Goal: Task Accomplishment & Management: Manage account settings

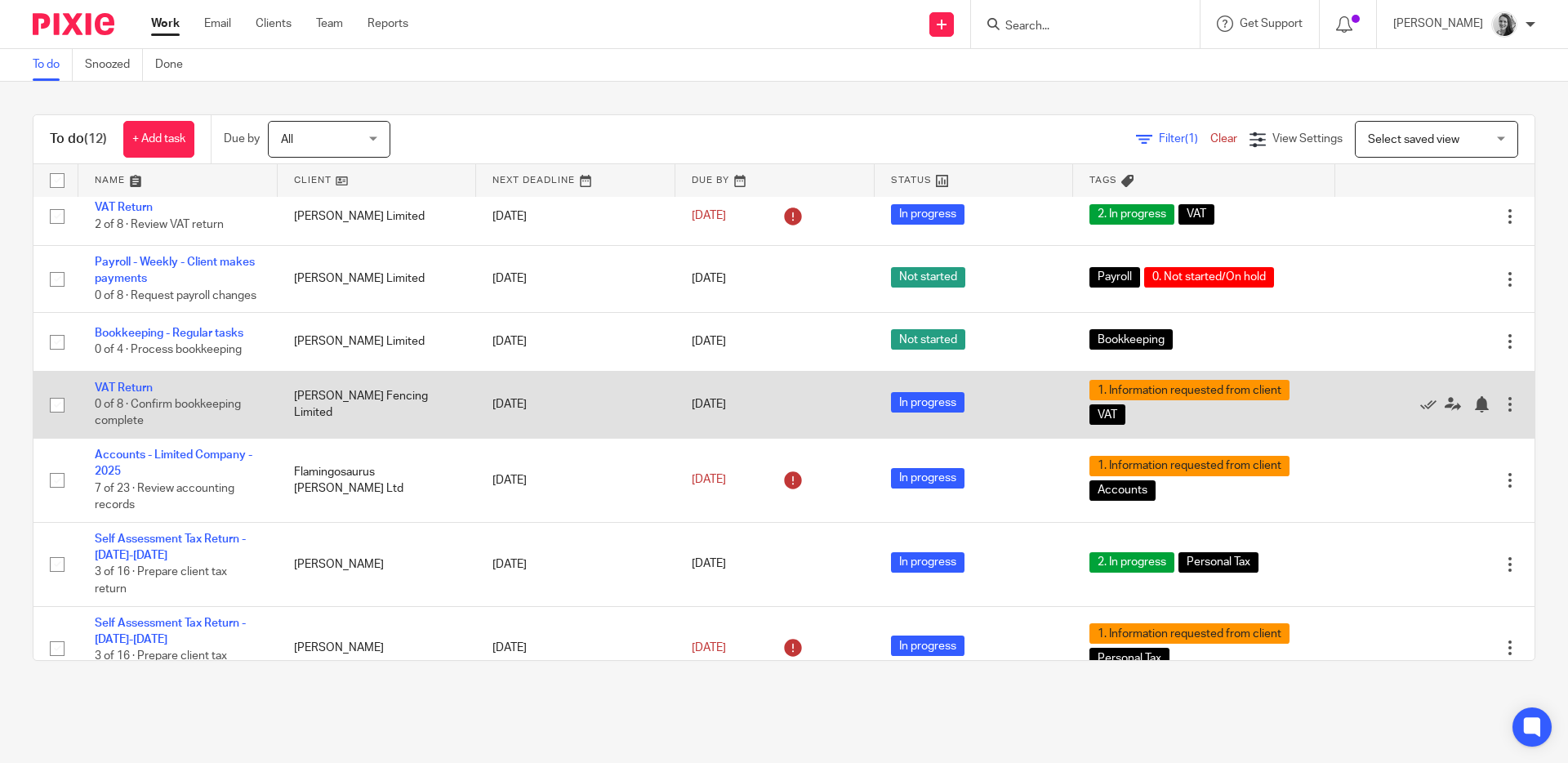
scroll to position [285, 0]
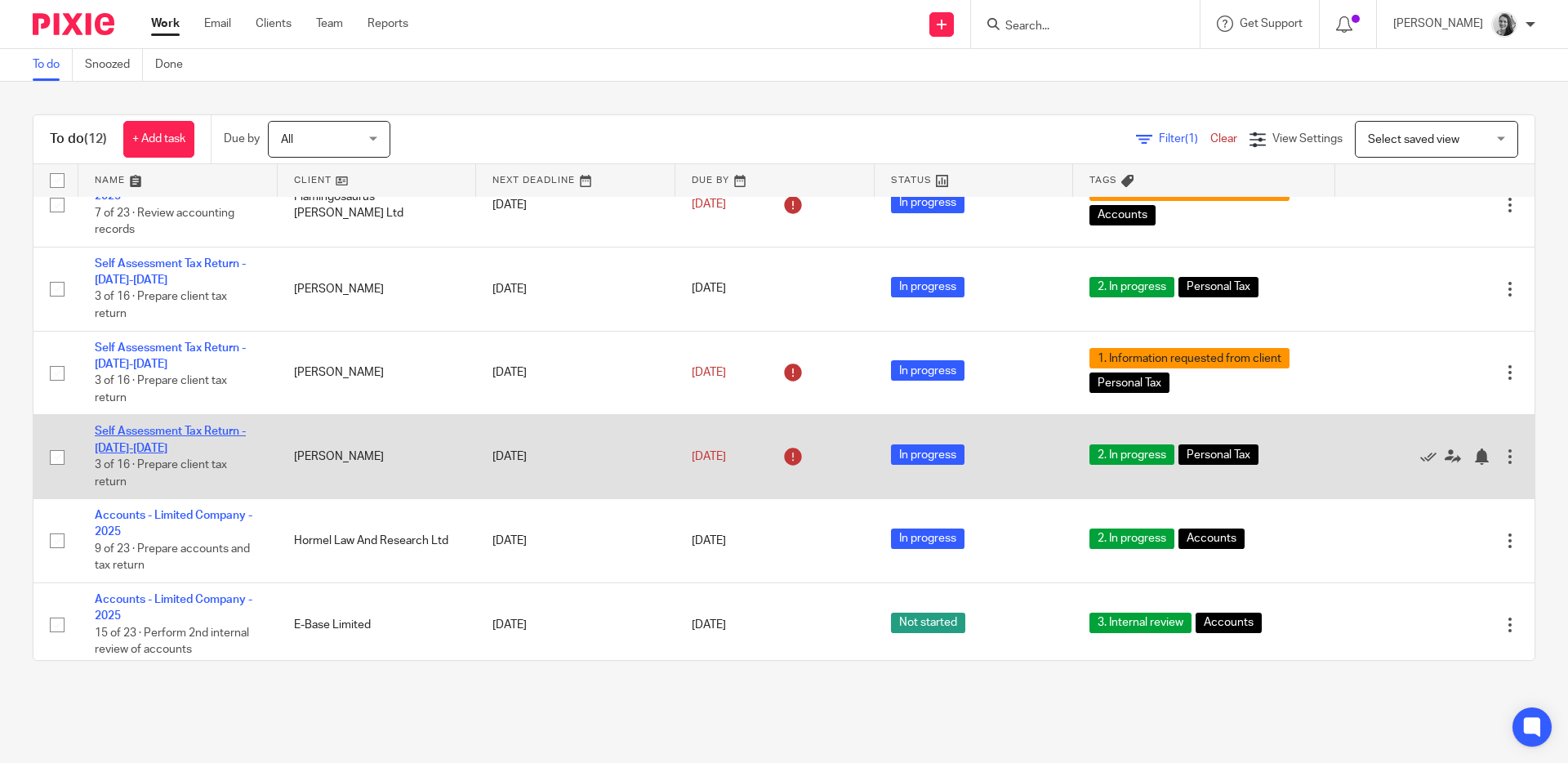
click at [177, 453] on link "Self Assessment Tax Return - [DATE]-[DATE]" at bounding box center [170, 439] width 151 height 28
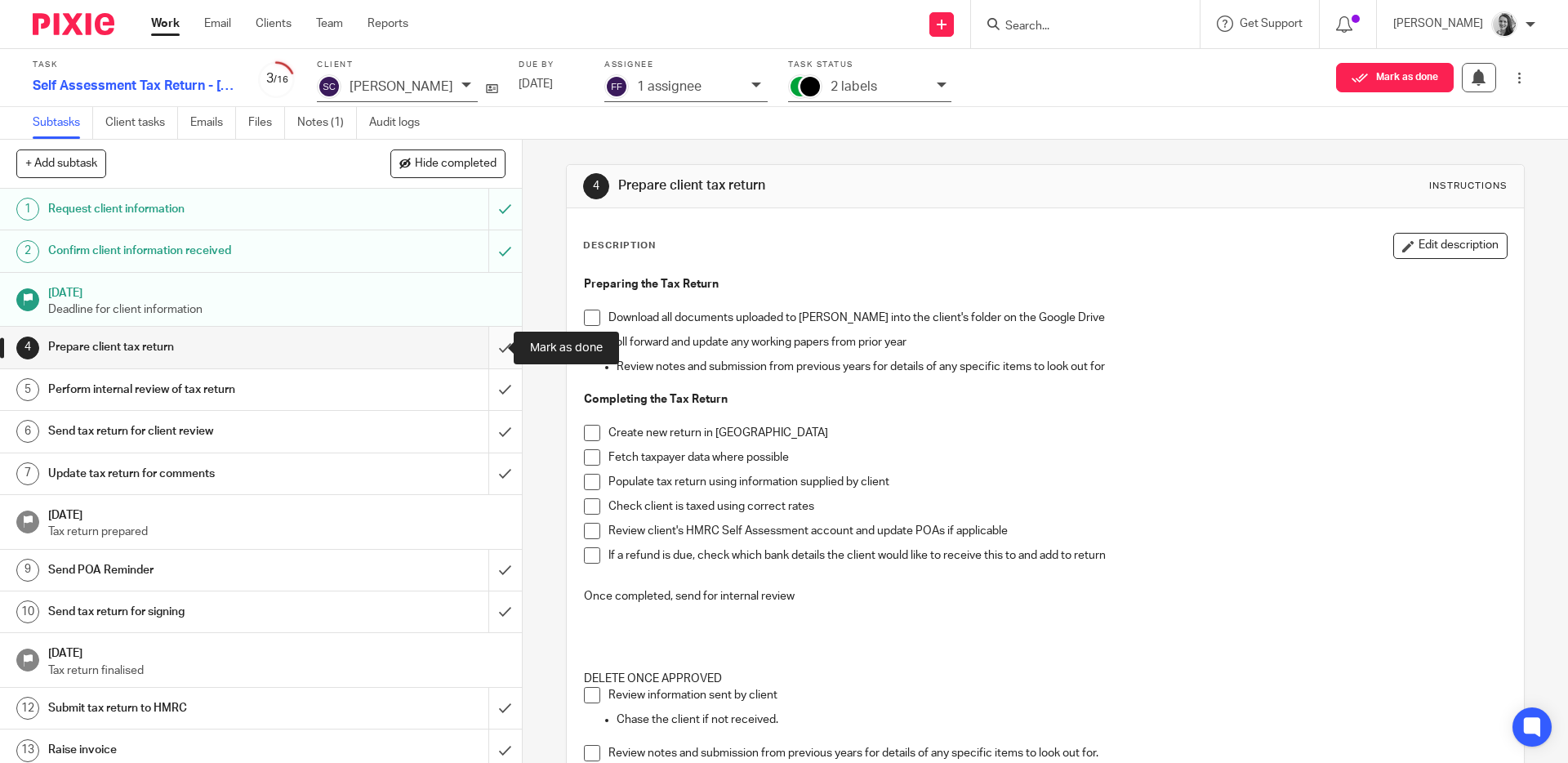
click at [490, 346] on input "submit" at bounding box center [261, 347] width 522 height 41
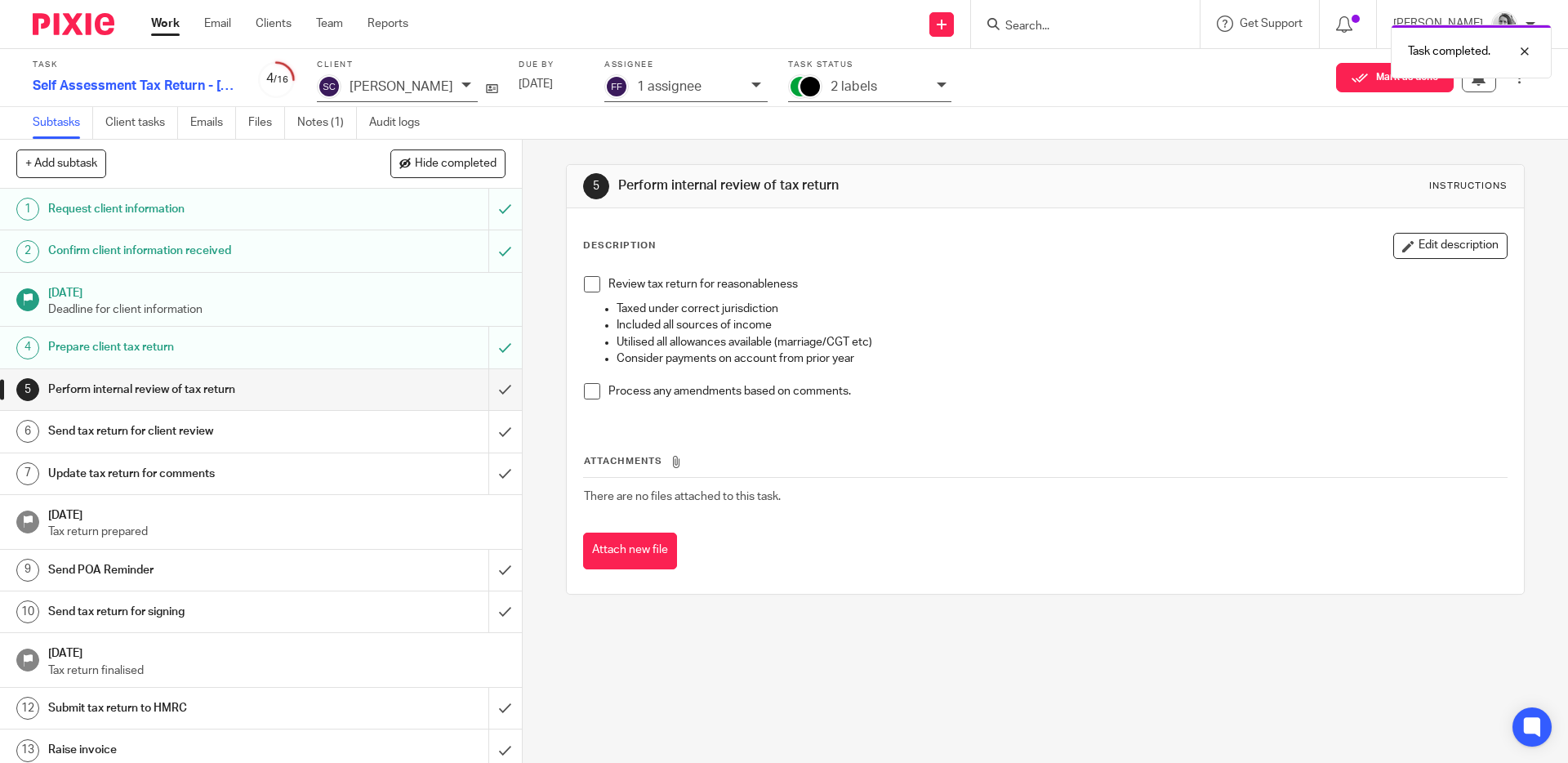
click at [877, 89] on p "2 labels" at bounding box center [853, 86] width 47 height 15
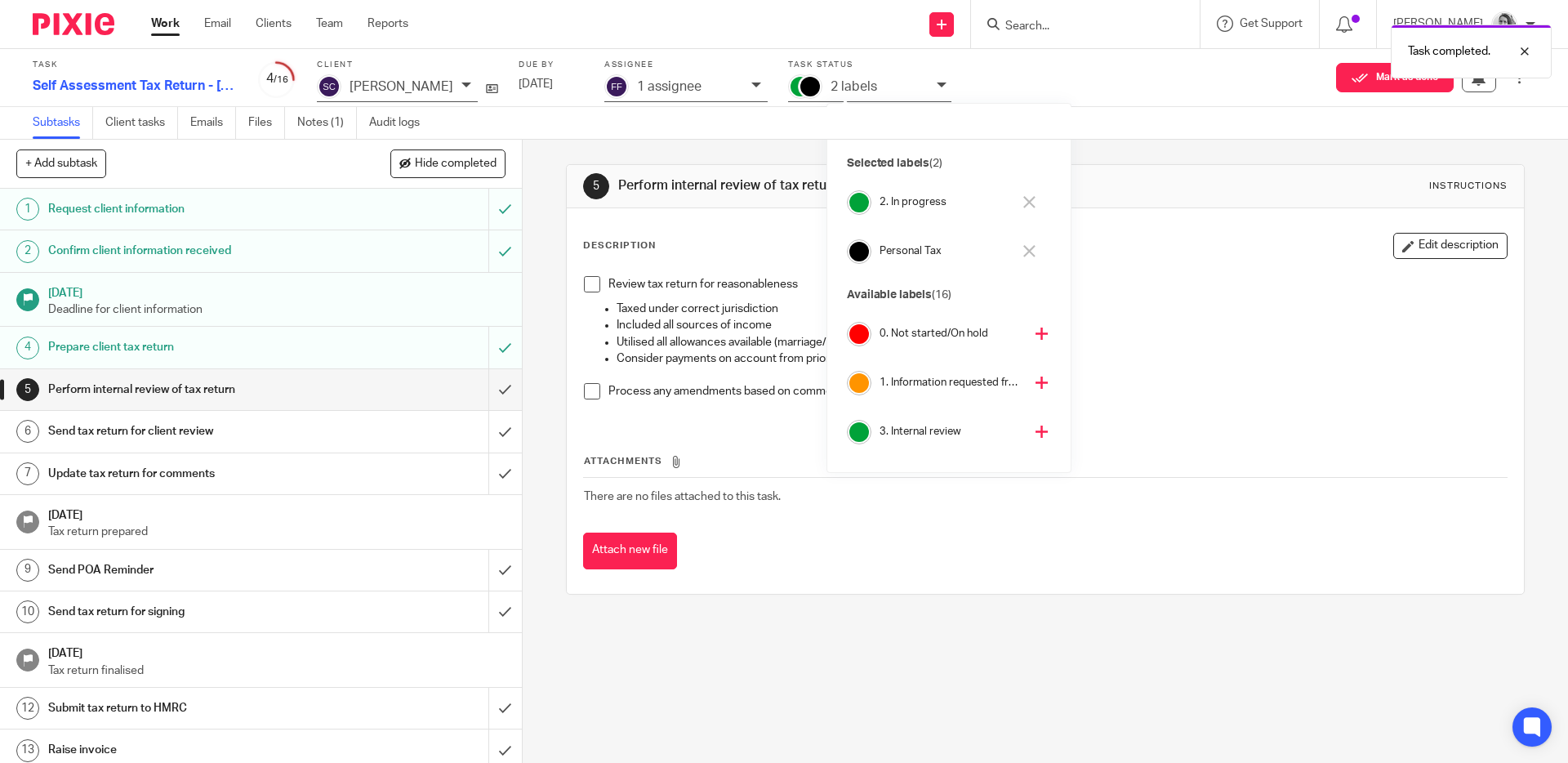
click at [1027, 201] on icon at bounding box center [1029, 202] width 12 height 12
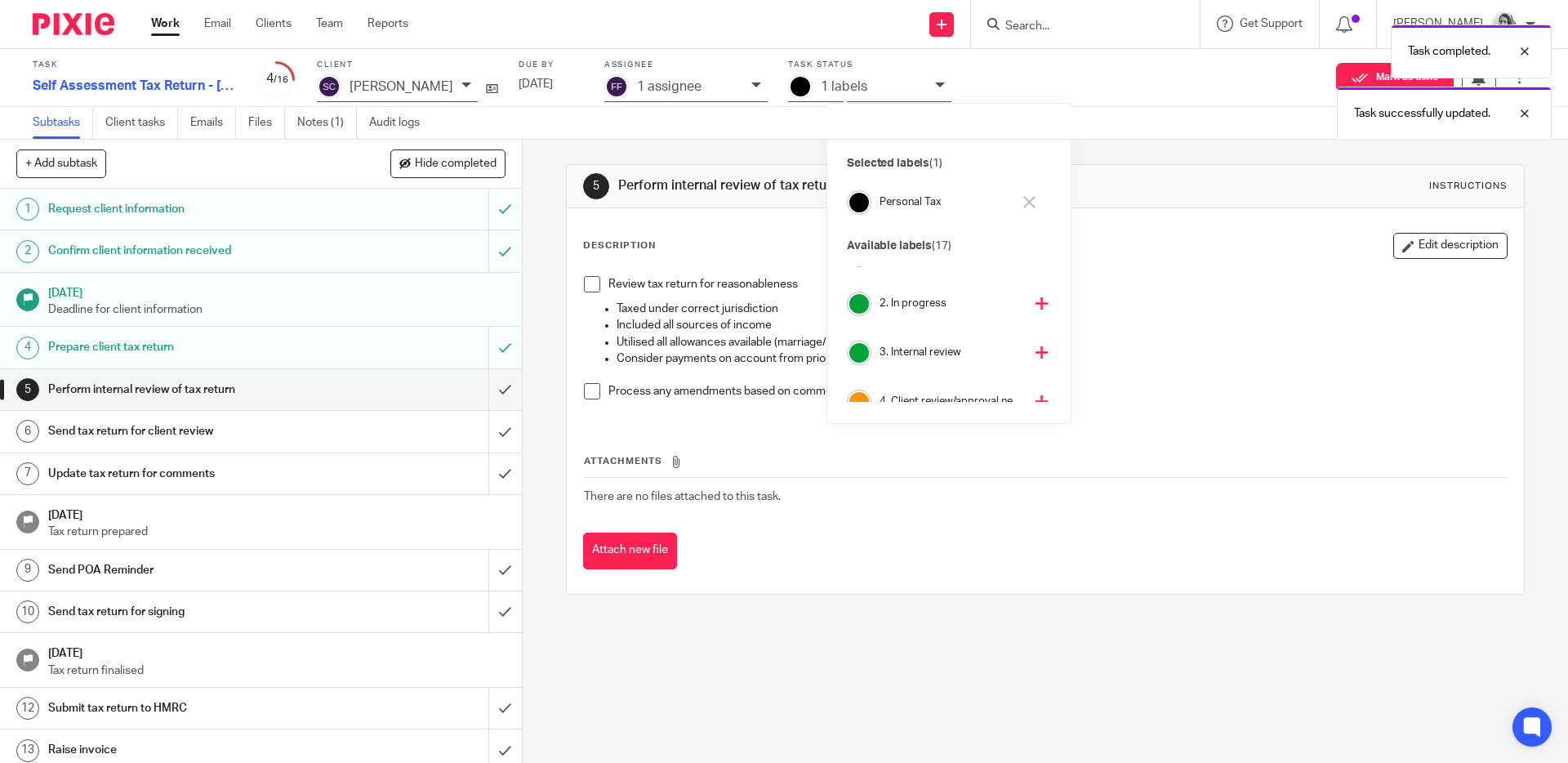
scroll to position [90, 0]
click at [1036, 341] on icon at bounding box center [1042, 342] width 12 height 12
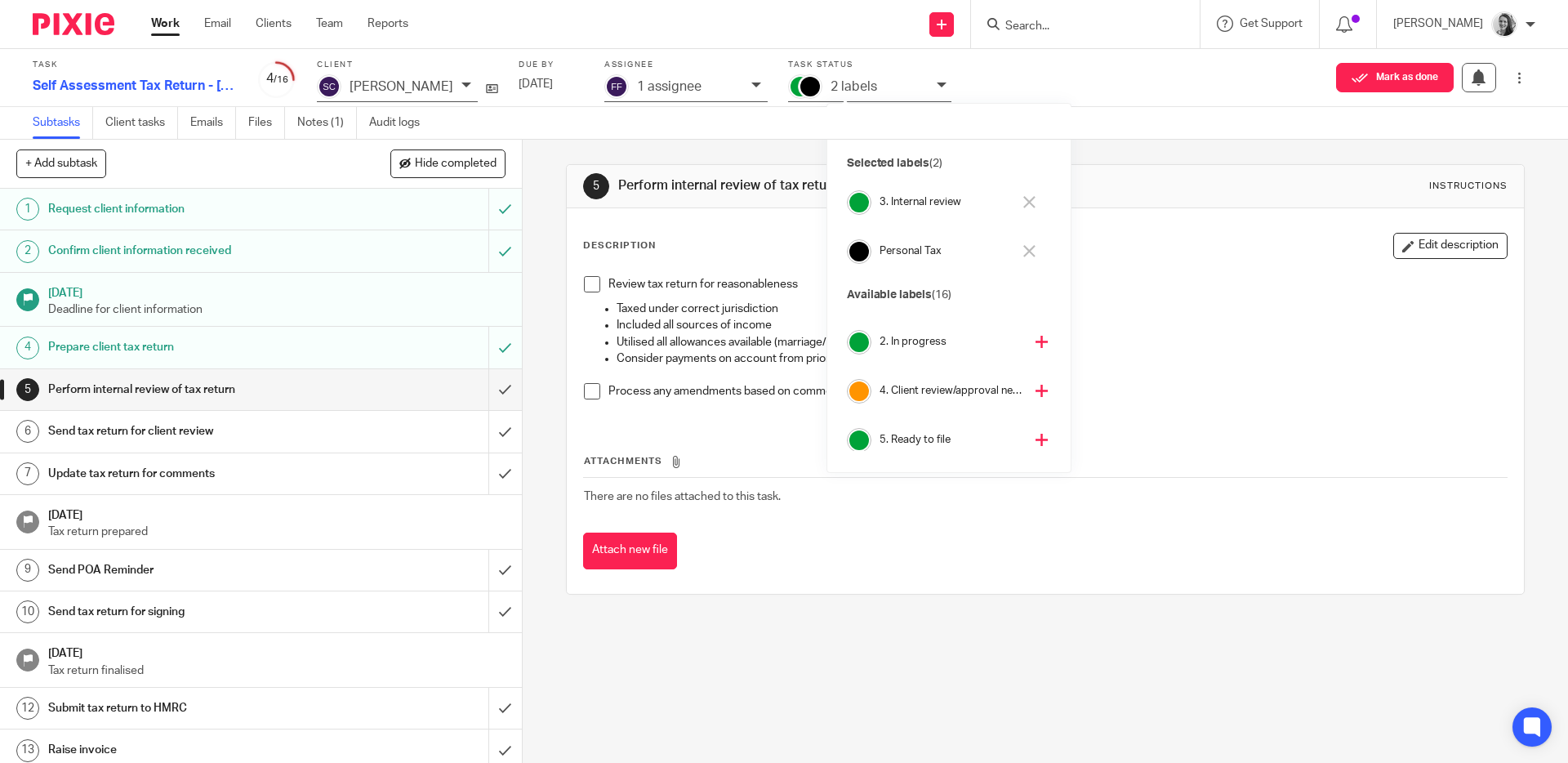
click at [1228, 296] on div "Review tax return for reasonableness" at bounding box center [1058, 288] width 898 height 25
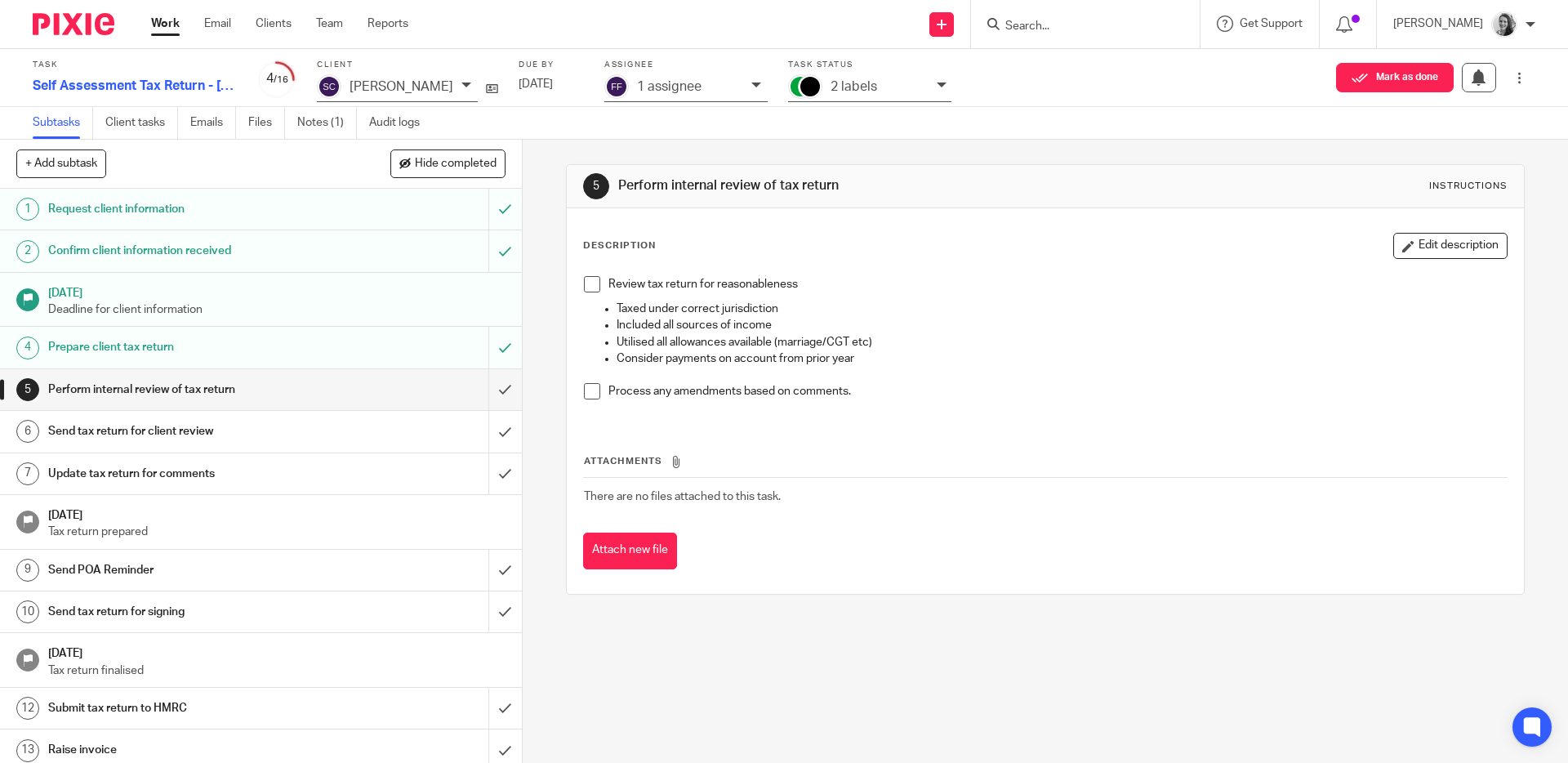
click at [929, 85] on div "2 labels" at bounding box center [879, 86] width 98 height 19
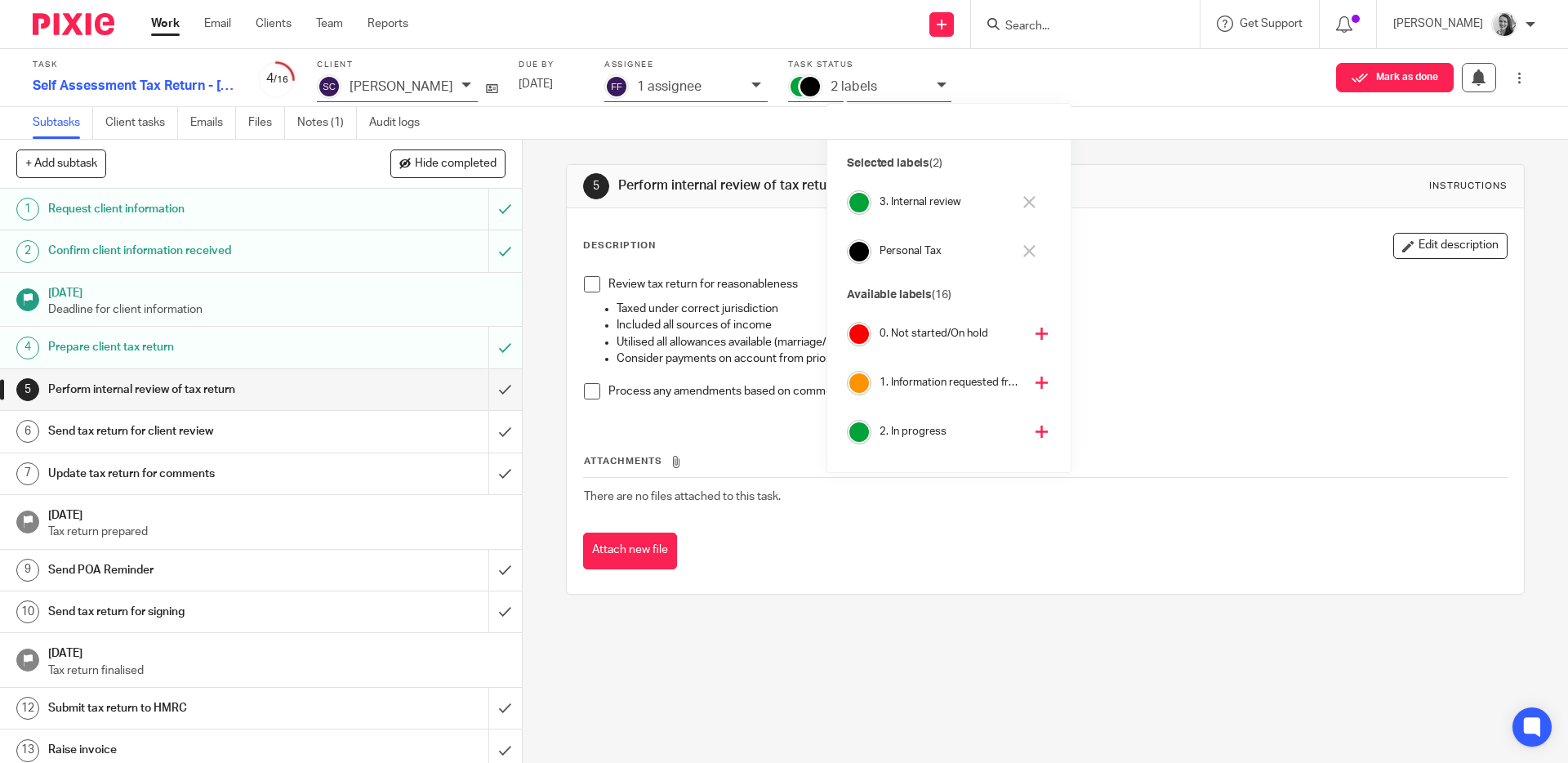
click at [929, 85] on div "2 labels" at bounding box center [879, 86] width 98 height 19
click at [743, 84] on div "1 assignee" at bounding box center [690, 86] width 106 height 19
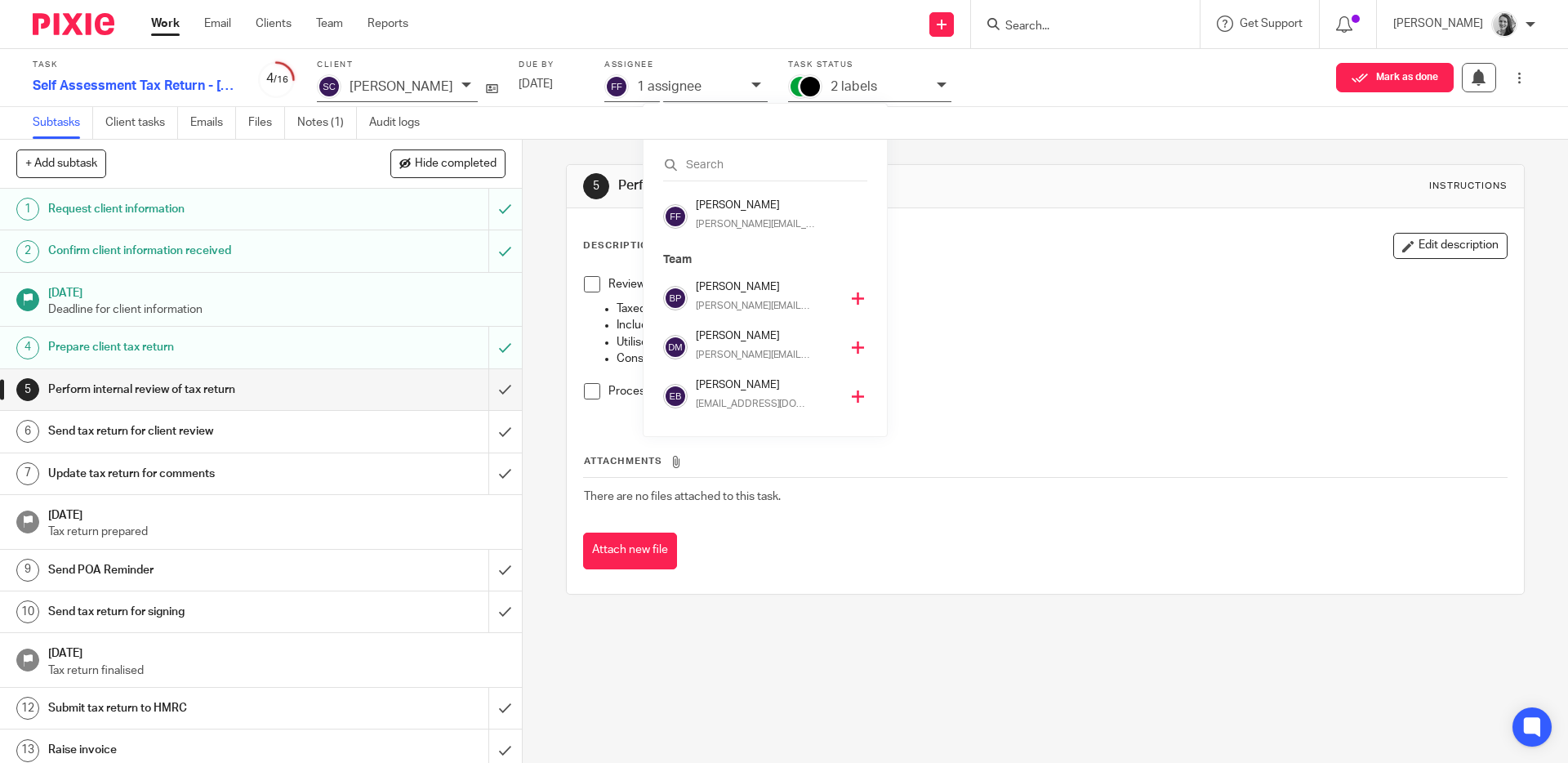
click at [851, 294] on icon at bounding box center [857, 298] width 12 height 12
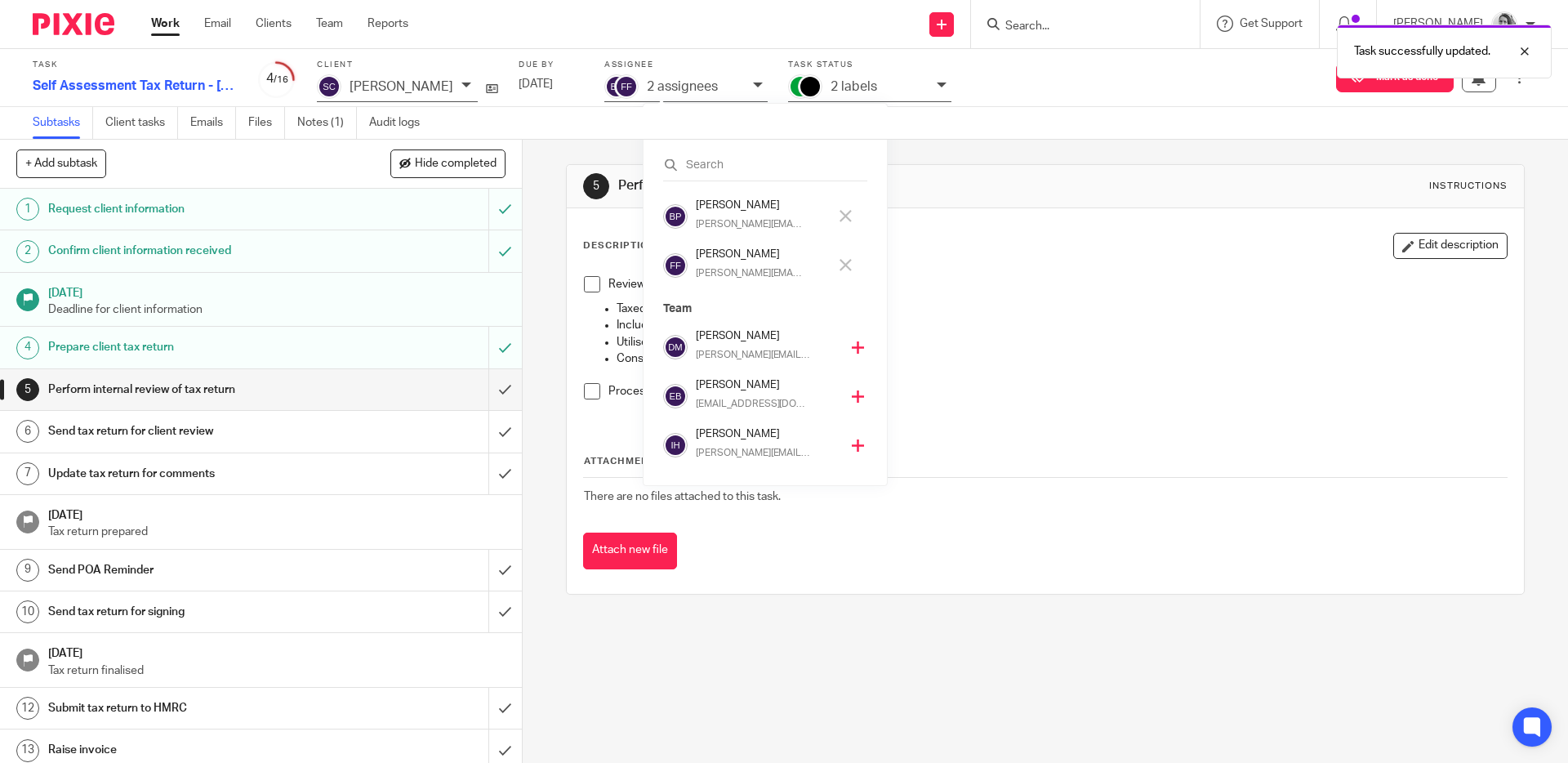
click at [845, 262] on icon at bounding box center [845, 265] width 12 height 12
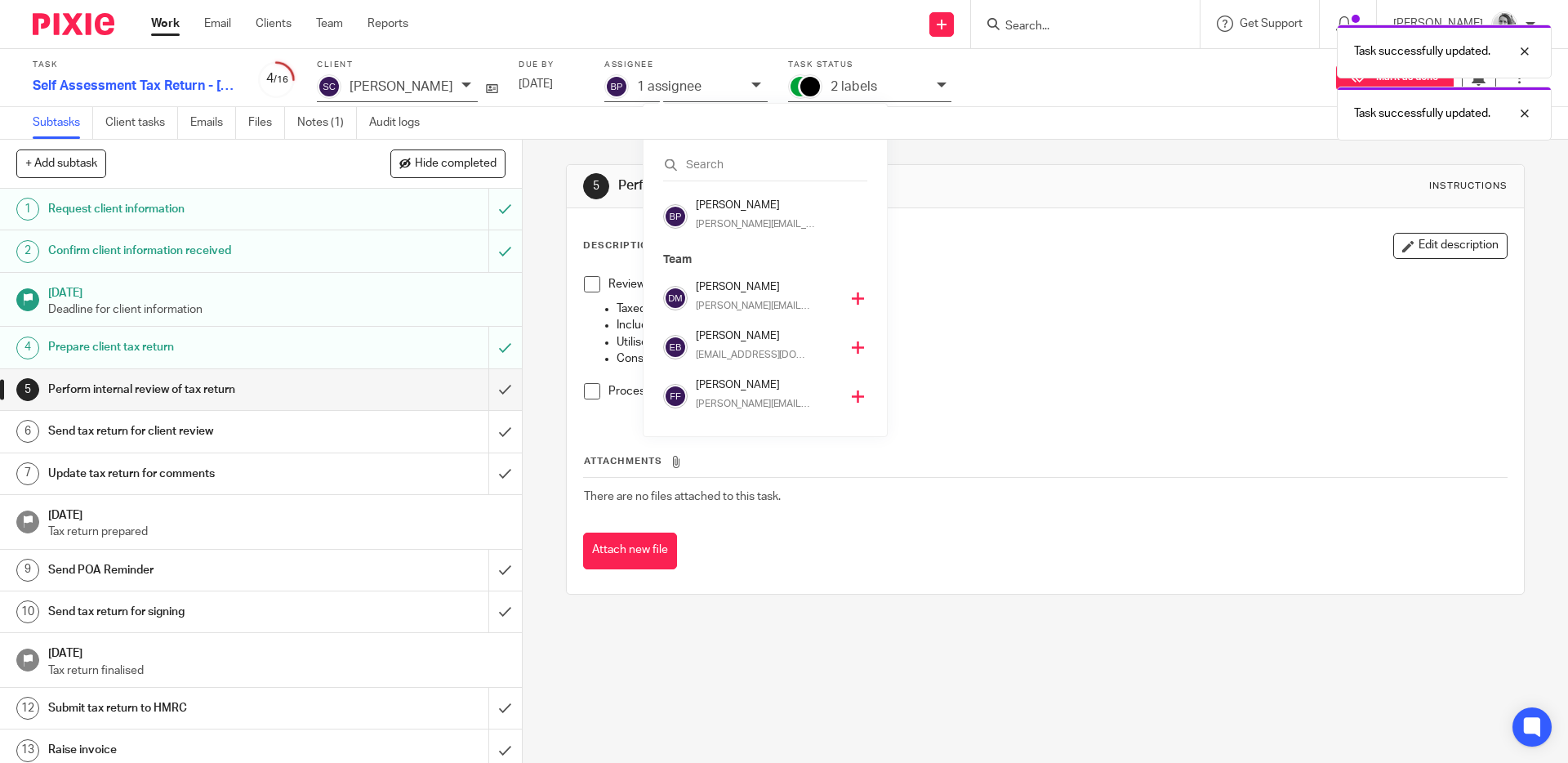
click at [1052, 280] on p "Review tax return for reasonableness" at bounding box center [1058, 284] width 898 height 16
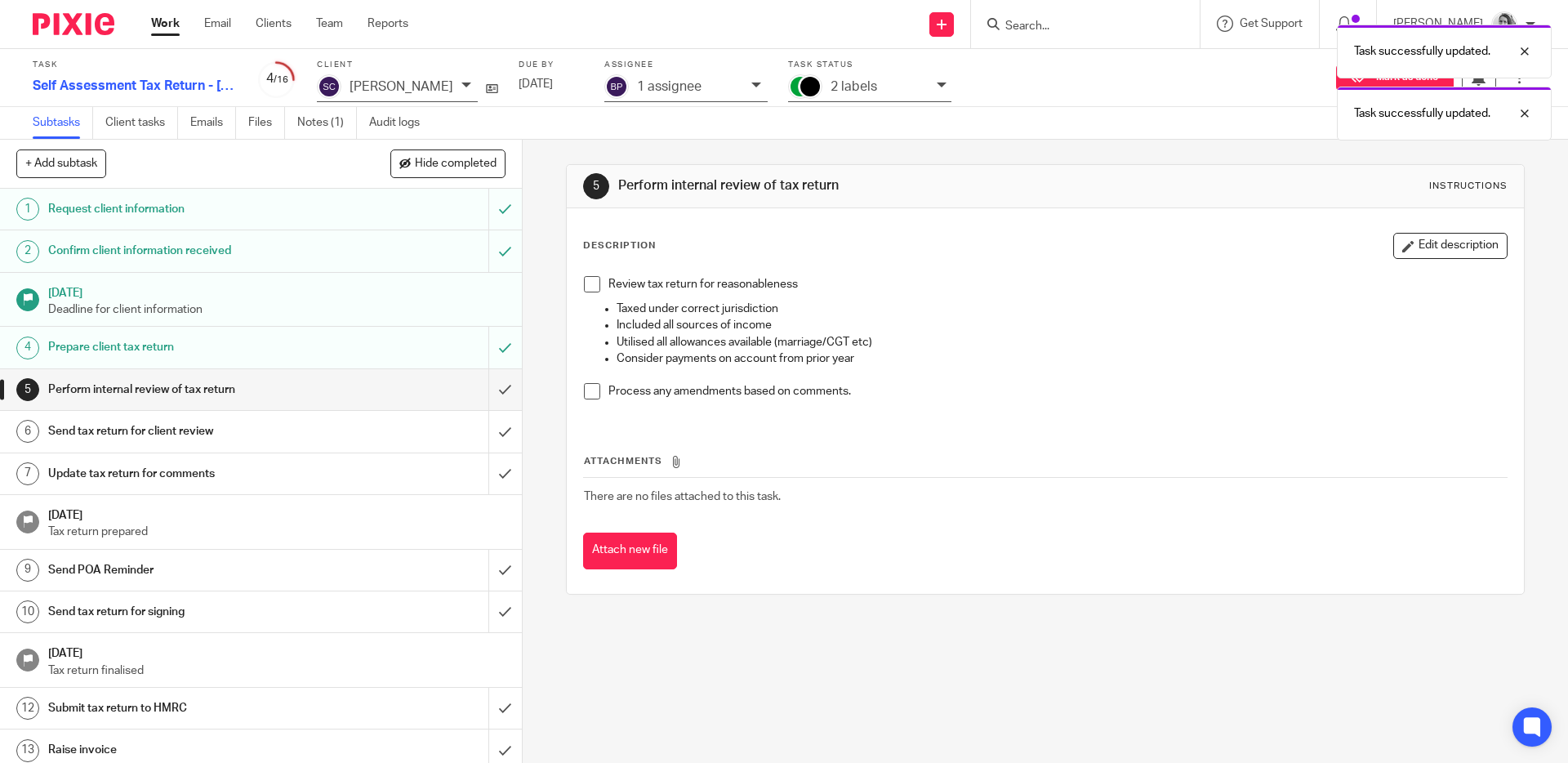
click at [925, 85] on div "Task successfully updated. Task successfully updated." at bounding box center [1168, 77] width 768 height 124
click at [898, 85] on div "Task successfully updated. Task successfully updated." at bounding box center [1168, 77] width 768 height 124
click at [947, 86] on icon at bounding box center [942, 85] width 10 height 10
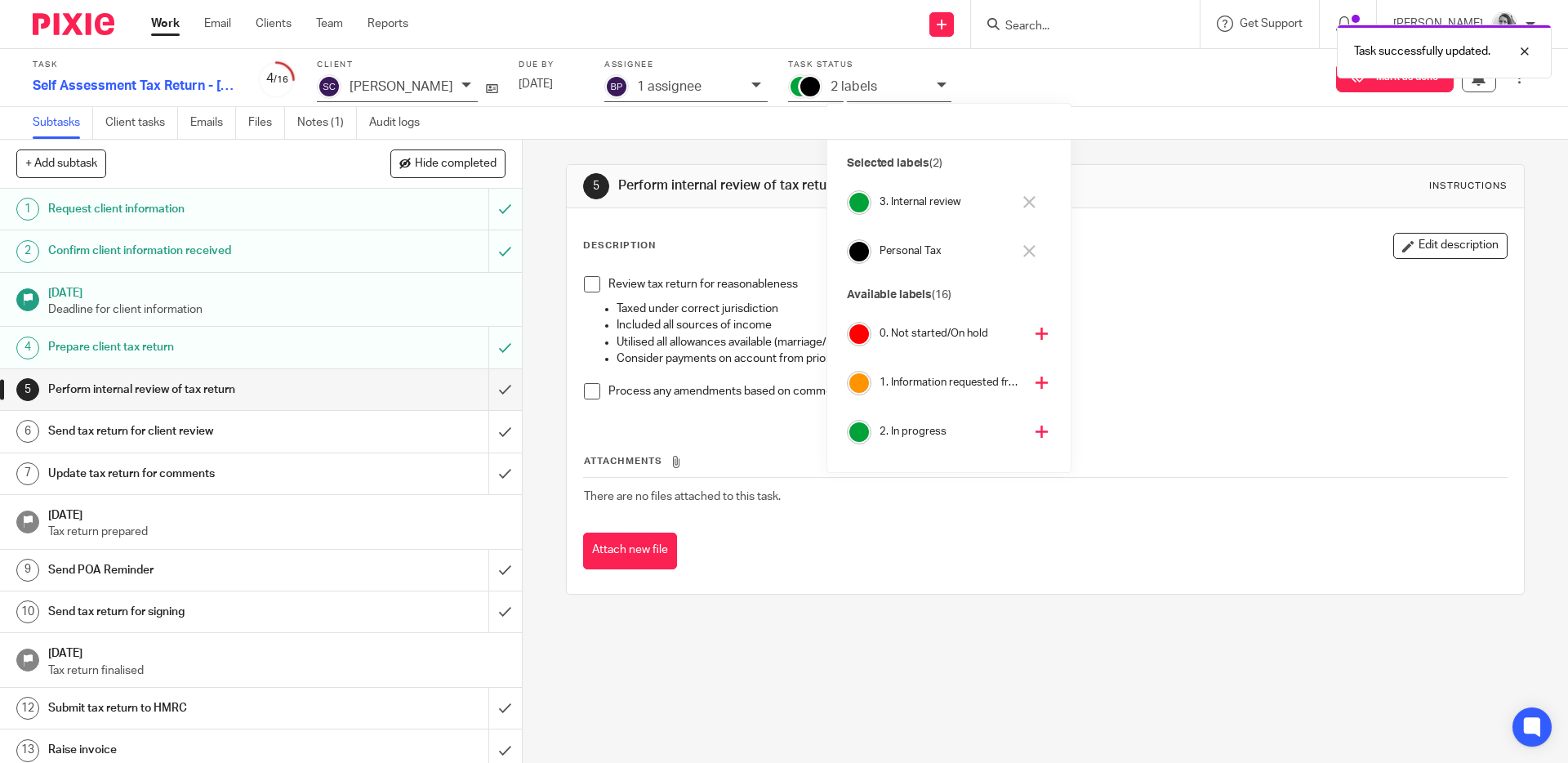
click at [947, 86] on icon at bounding box center [942, 85] width 10 height 10
click at [164, 22] on link "Work" at bounding box center [165, 24] width 29 height 16
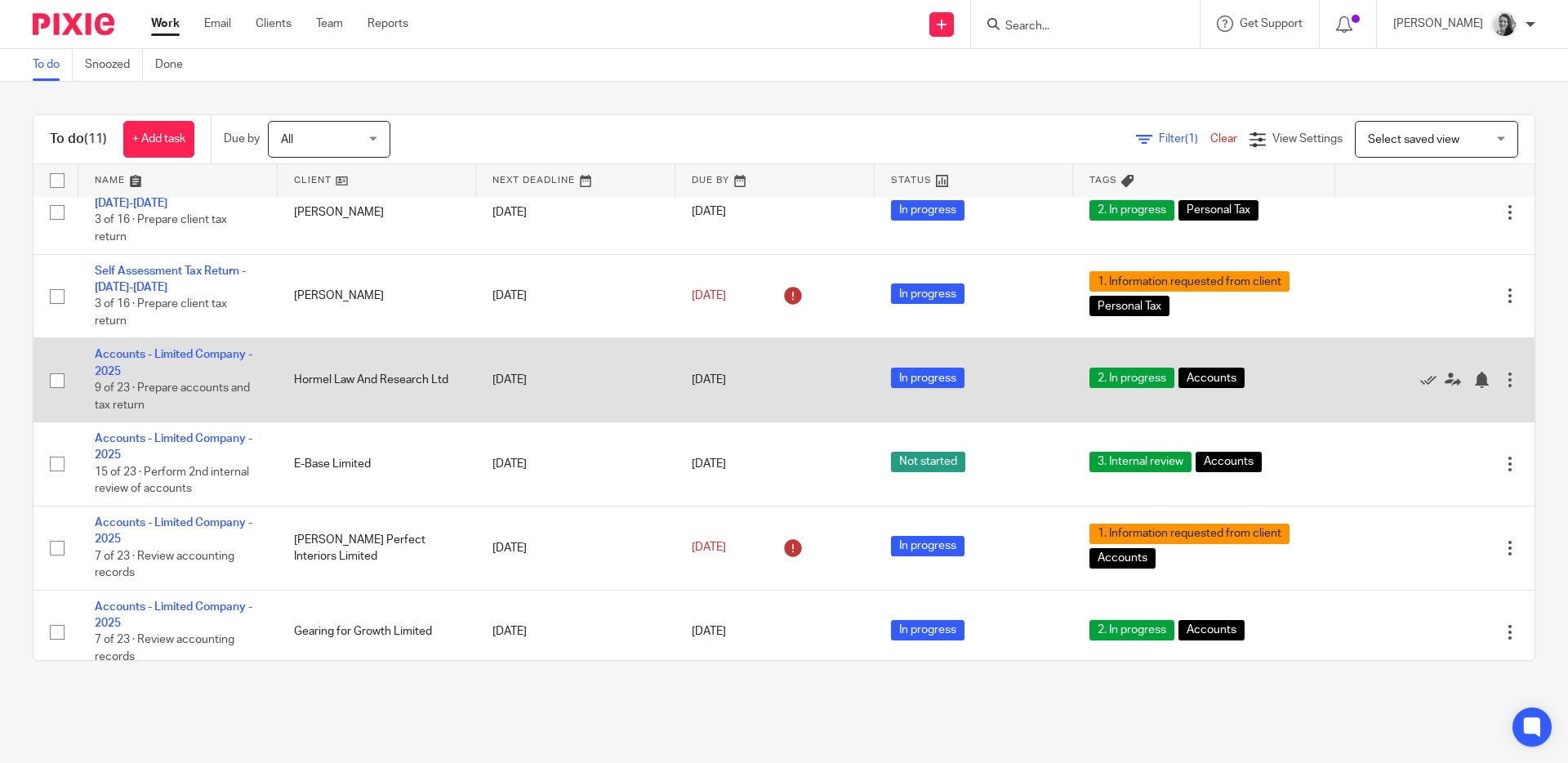
scroll to position [408, 0]
